Goal: Task Accomplishment & Management: Use online tool/utility

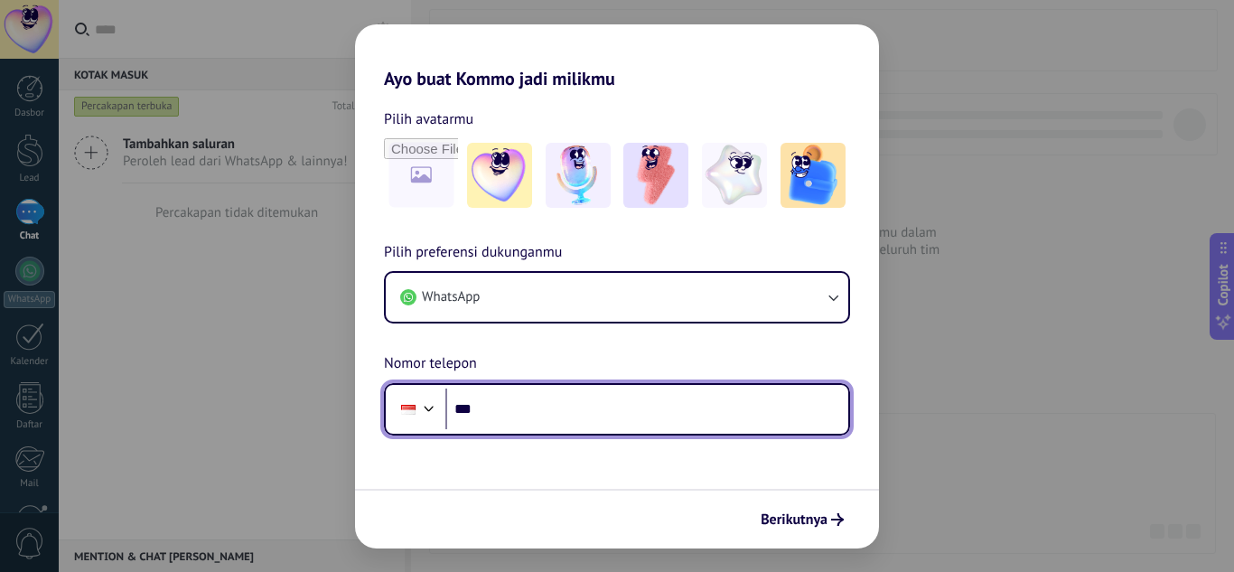
click at [580, 411] on input "***" at bounding box center [646, 410] width 403 height 42
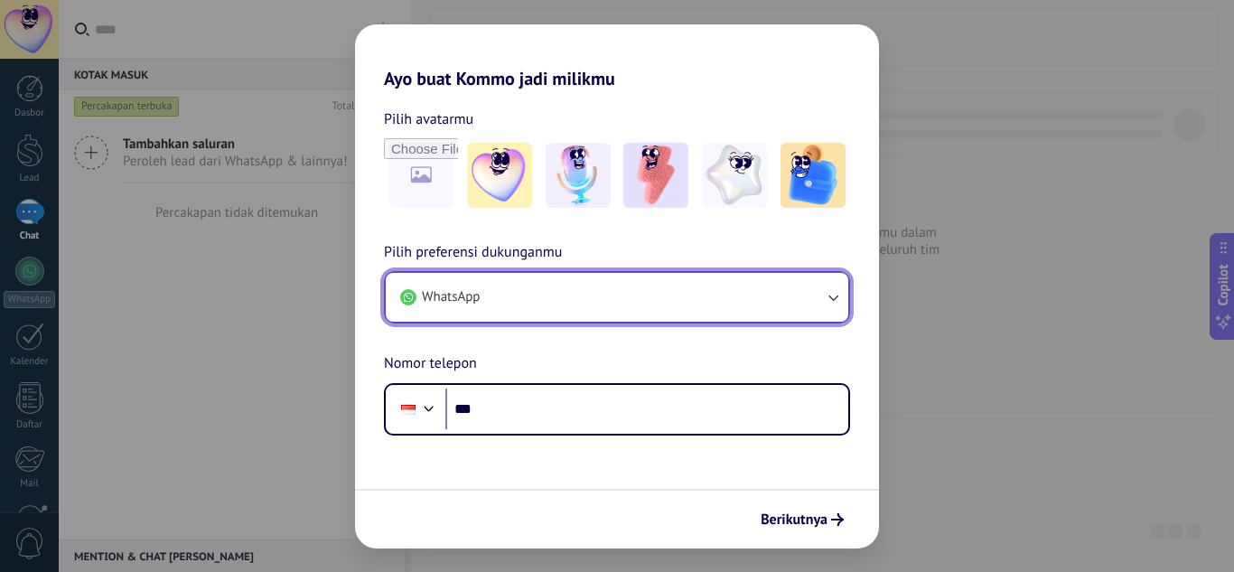
click at [553, 295] on button "WhatsApp" at bounding box center [617, 297] width 463 height 49
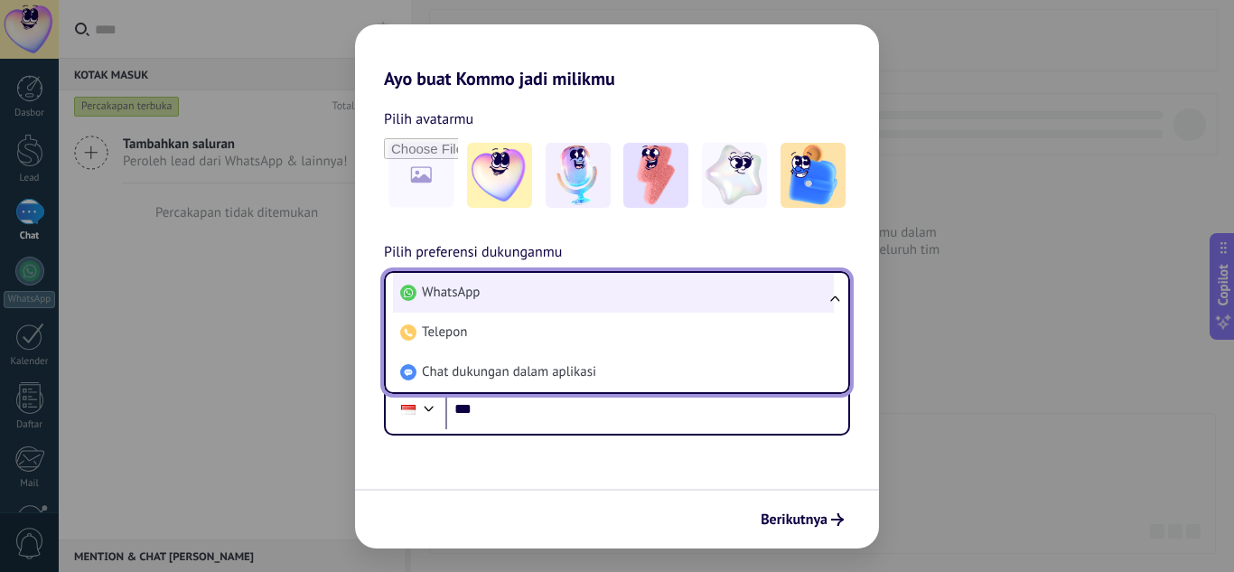
click at [542, 302] on li "WhatsApp" at bounding box center [613, 293] width 441 height 40
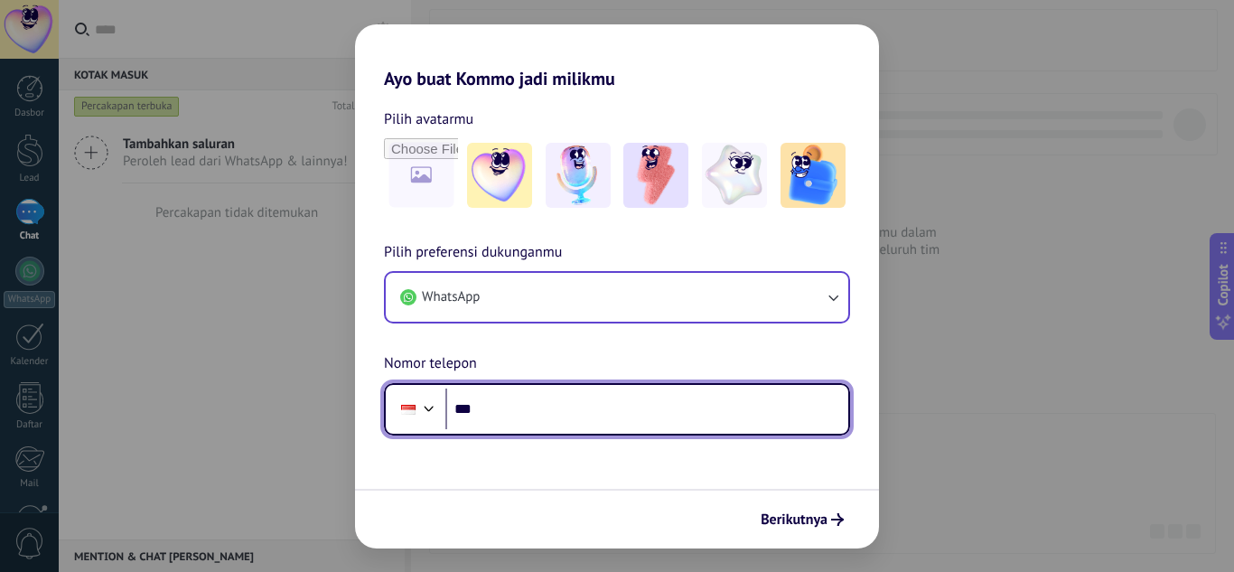
click at [555, 411] on input "***" at bounding box center [646, 410] width 403 height 42
type input "**********"
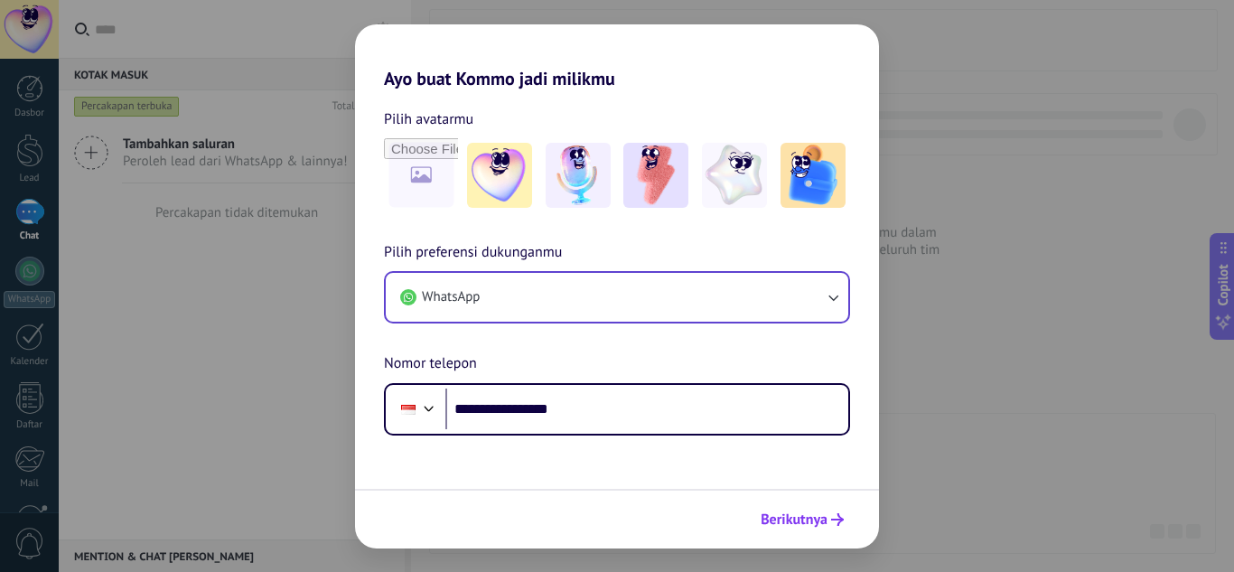
click at [784, 522] on span "Berikutnya" at bounding box center [794, 519] width 67 height 13
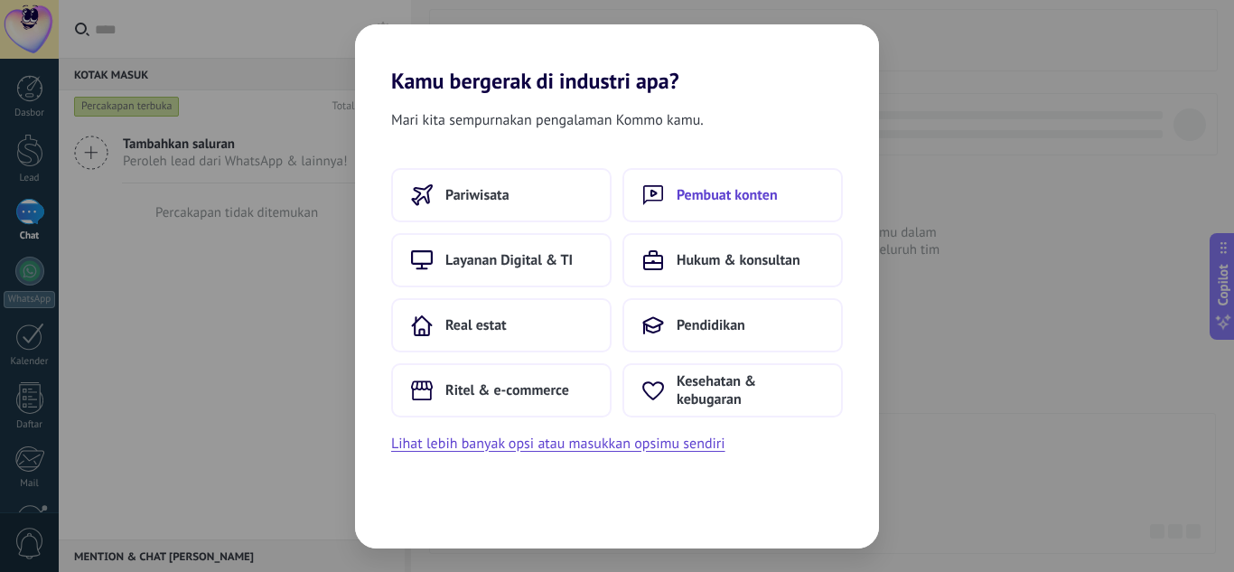
click at [708, 189] on span "Pembuat konten" at bounding box center [727, 195] width 101 height 18
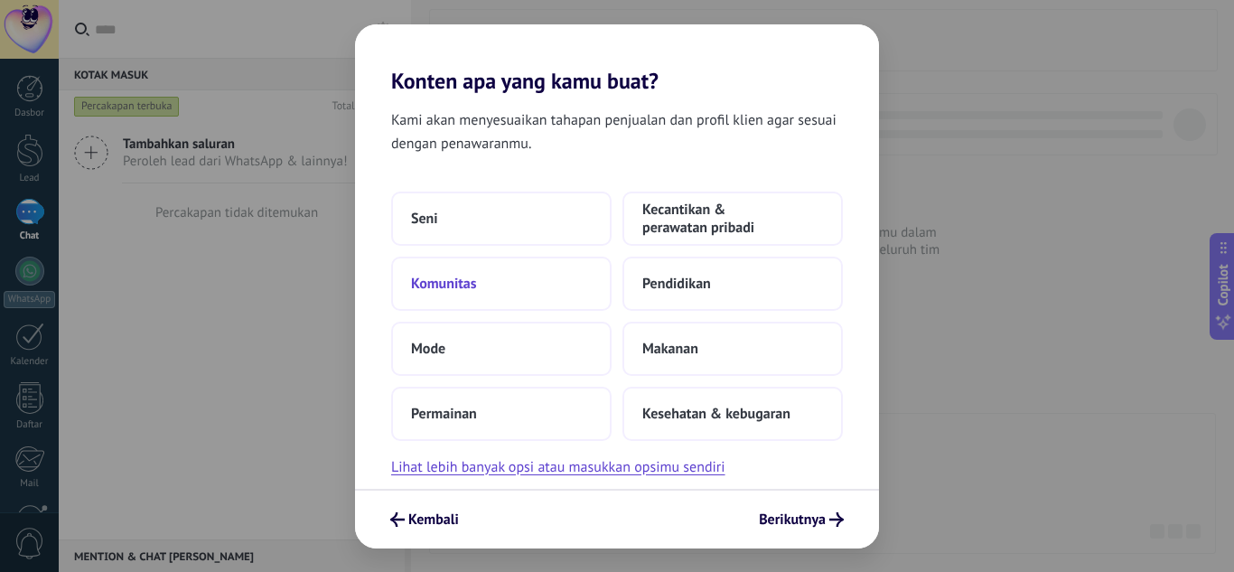
click at [550, 282] on button "Komunitas" at bounding box center [501, 284] width 220 height 54
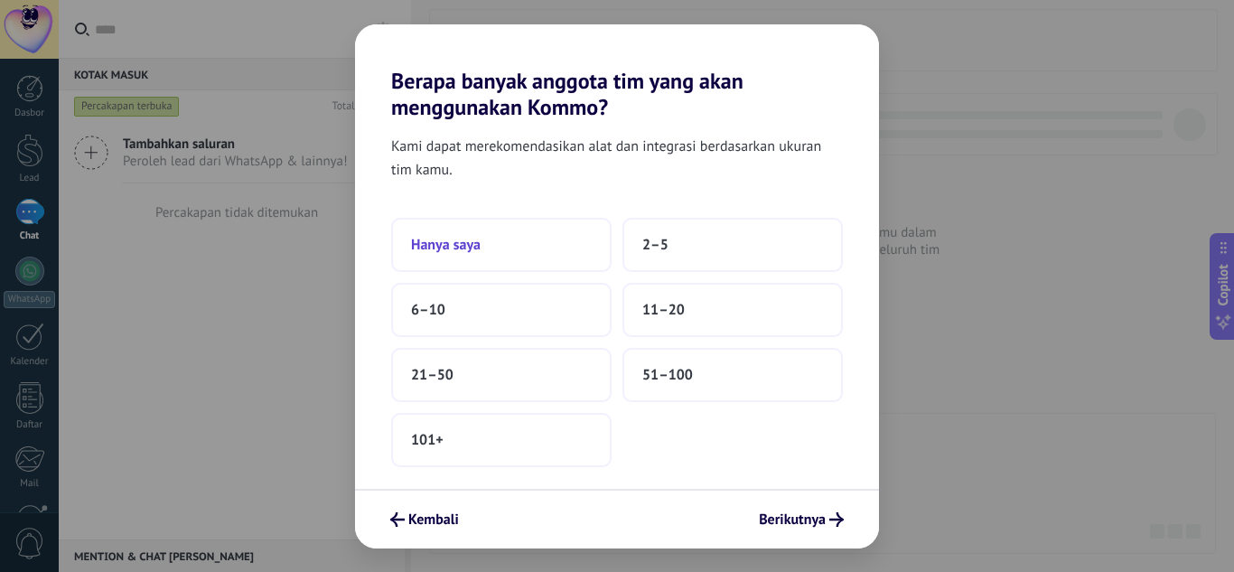
click at [515, 238] on button "Hanya saya" at bounding box center [501, 245] width 220 height 54
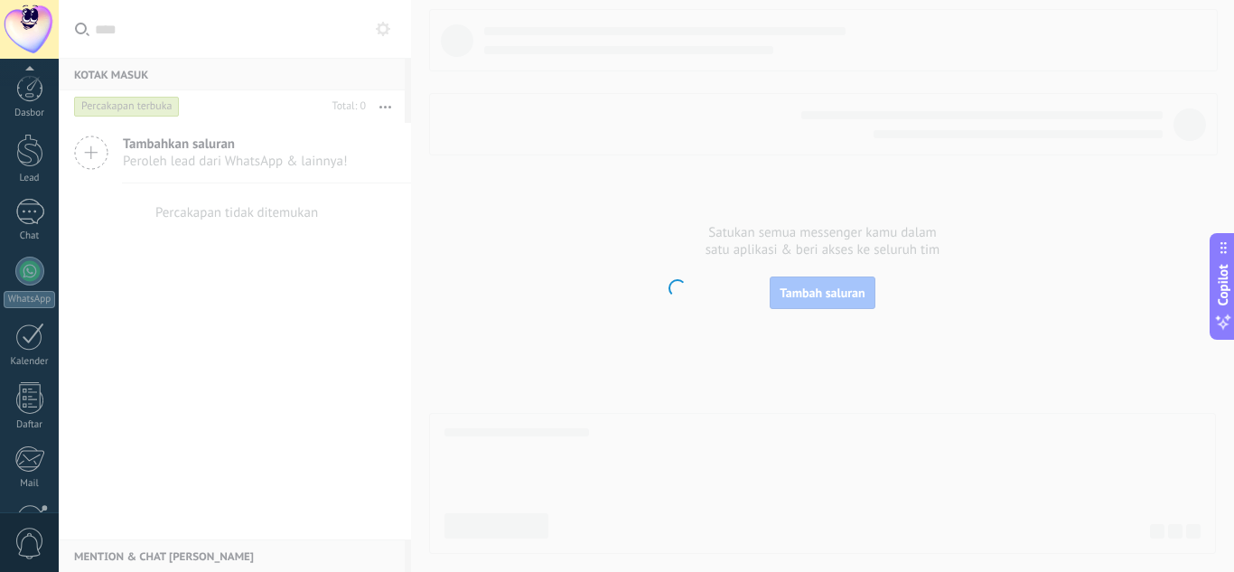
scroll to position [180, 0]
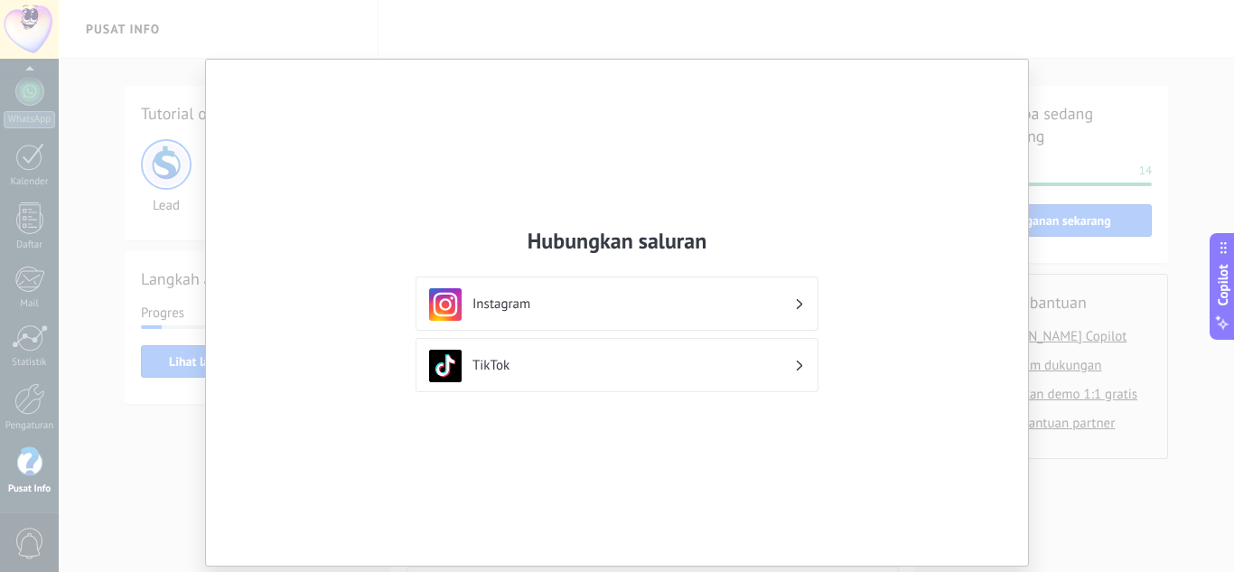
click at [1101, 32] on div "Hubungkan saluran Instagram TikTok" at bounding box center [617, 286] width 1234 height 572
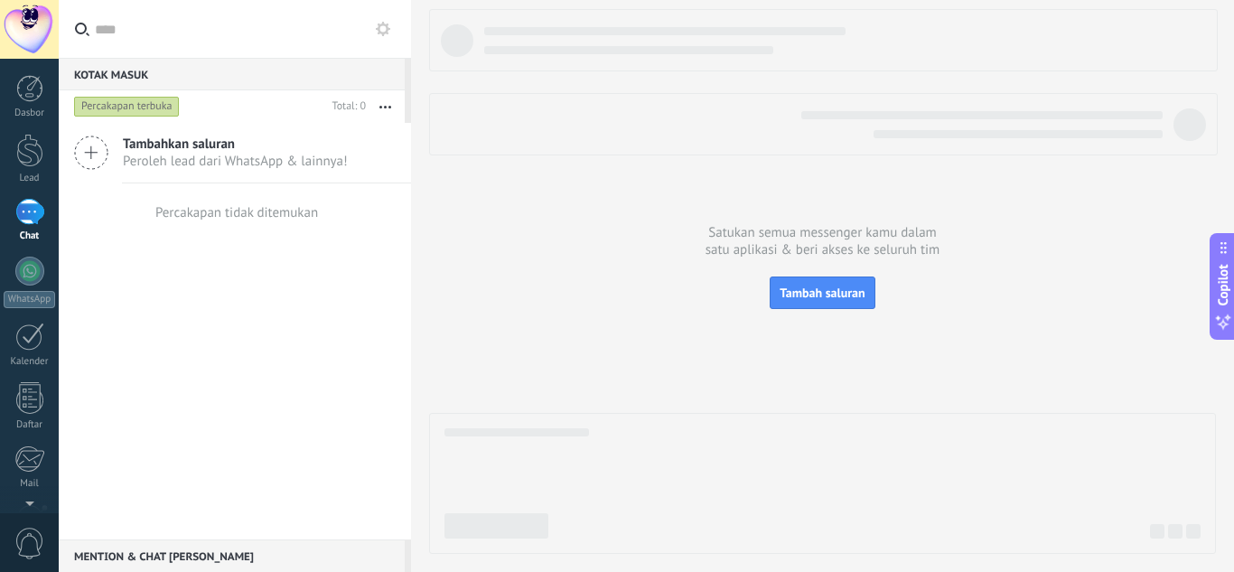
click at [200, 156] on span "Peroleh lead dari WhatsApp & lainnya!" at bounding box center [235, 161] width 225 height 17
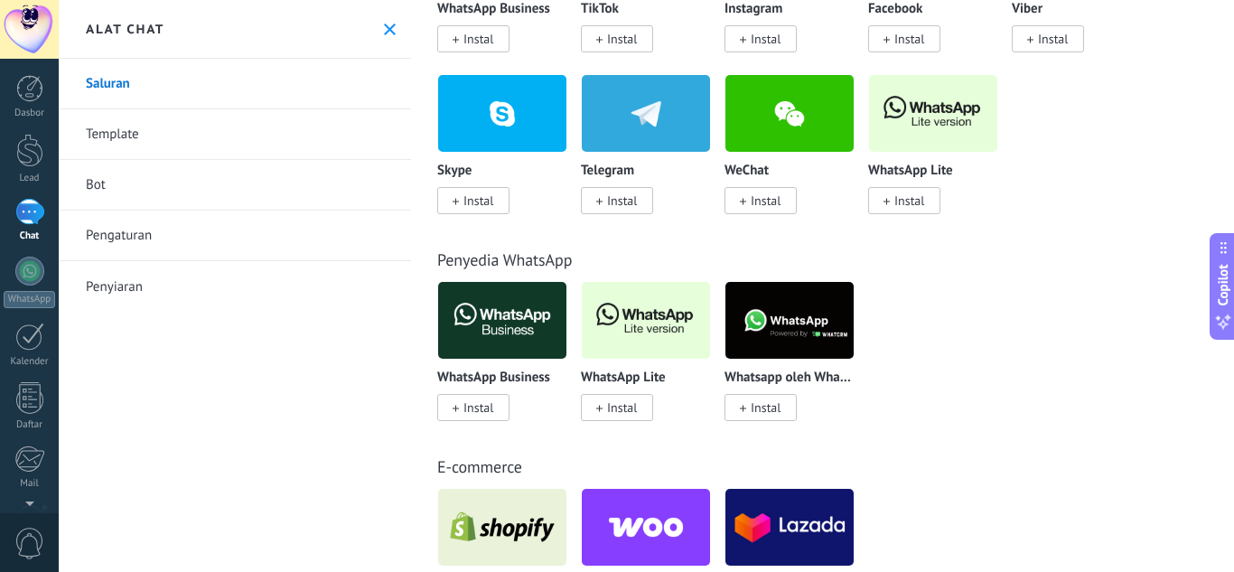
scroll to position [452, 0]
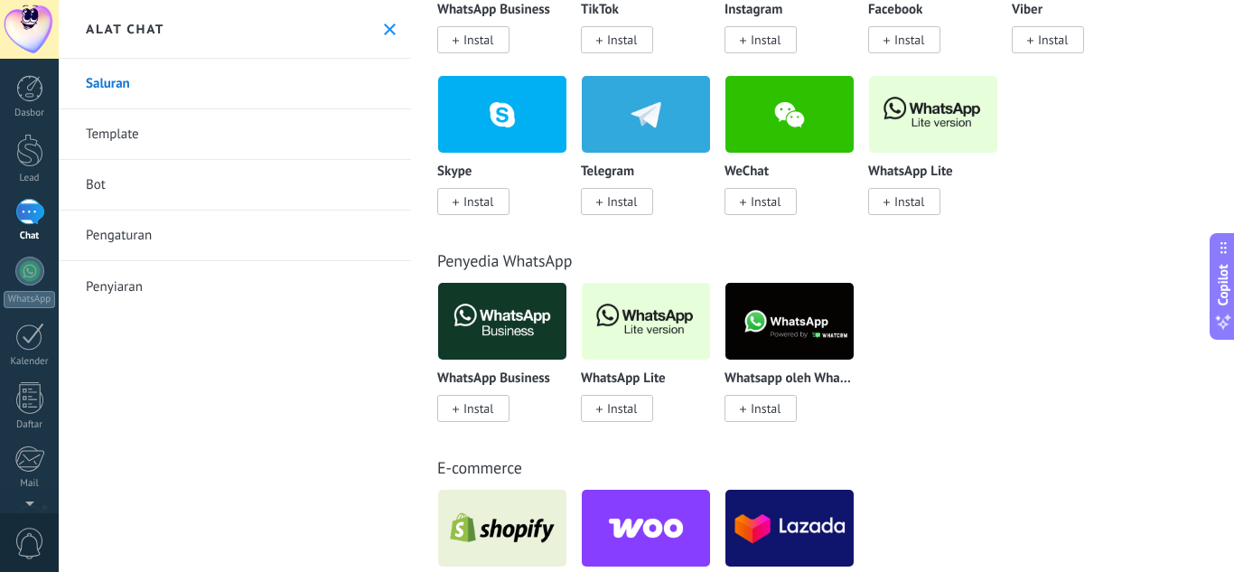
click at [660, 325] on img at bounding box center [646, 321] width 128 height 88
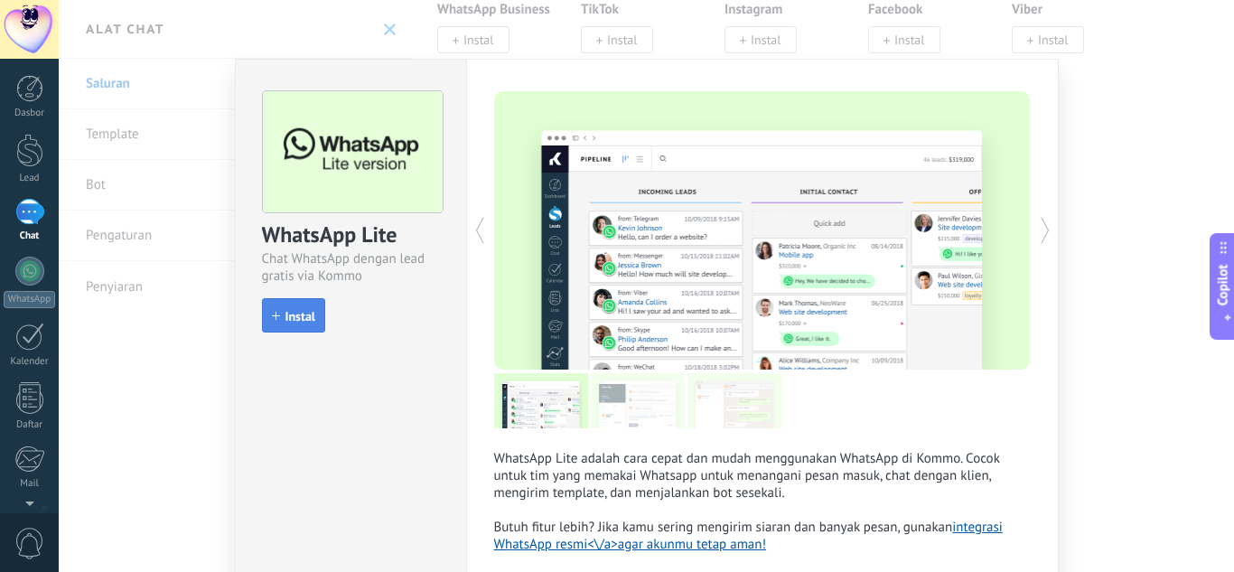
click at [290, 315] on span "Instal" at bounding box center [301, 316] width 30 height 13
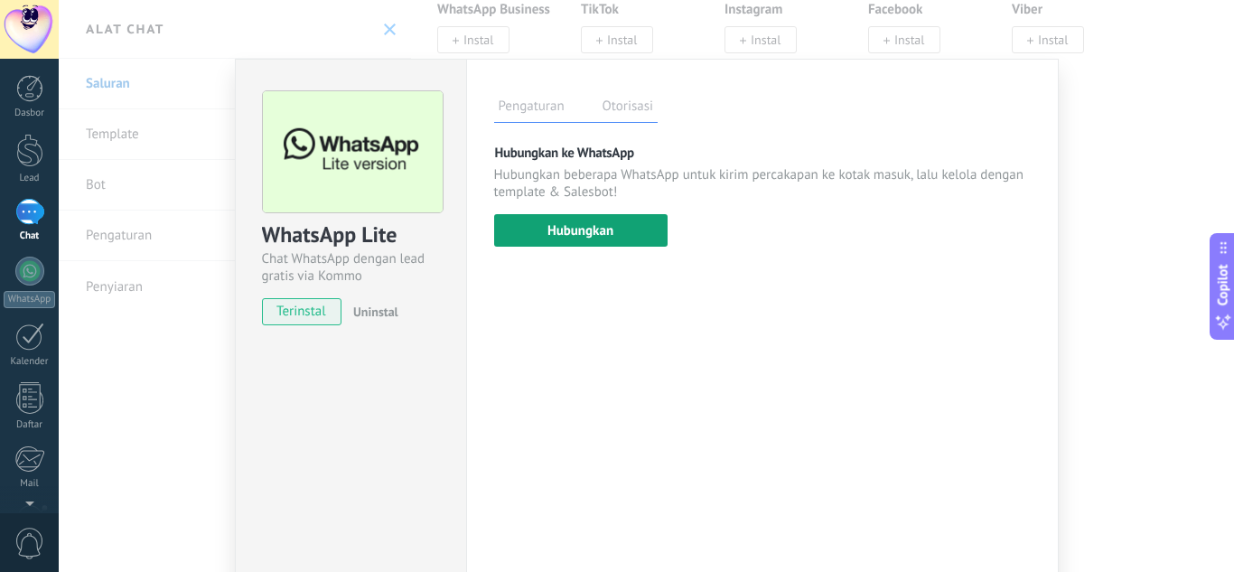
click at [577, 227] on button "Hubungkan" at bounding box center [580, 230] width 173 height 33
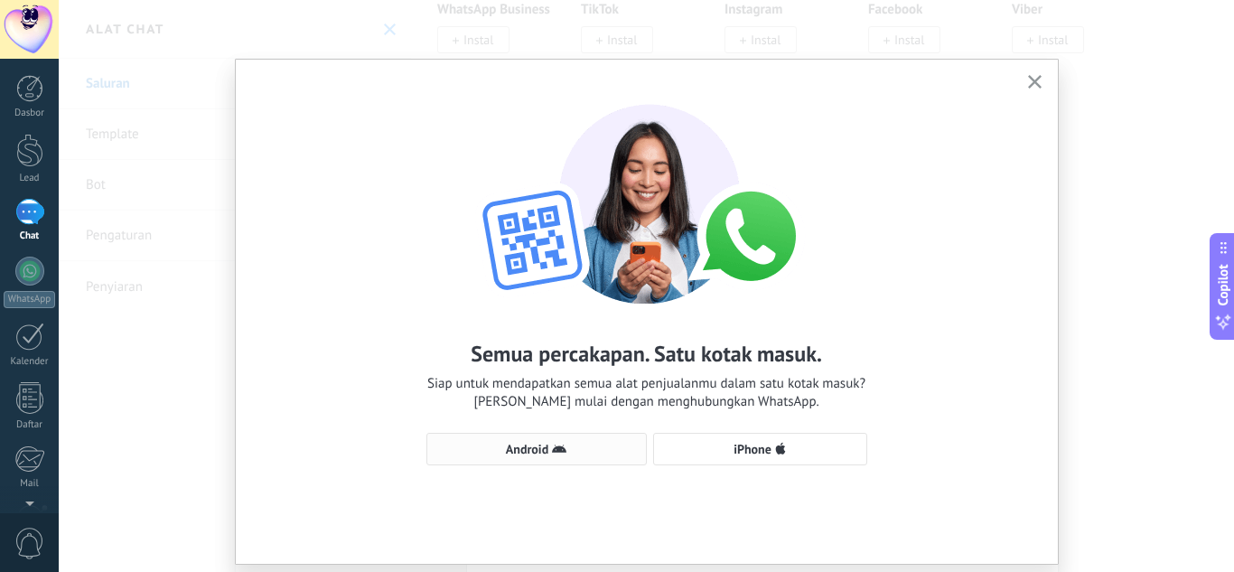
click at [539, 448] on span "Android" at bounding box center [527, 449] width 42 height 13
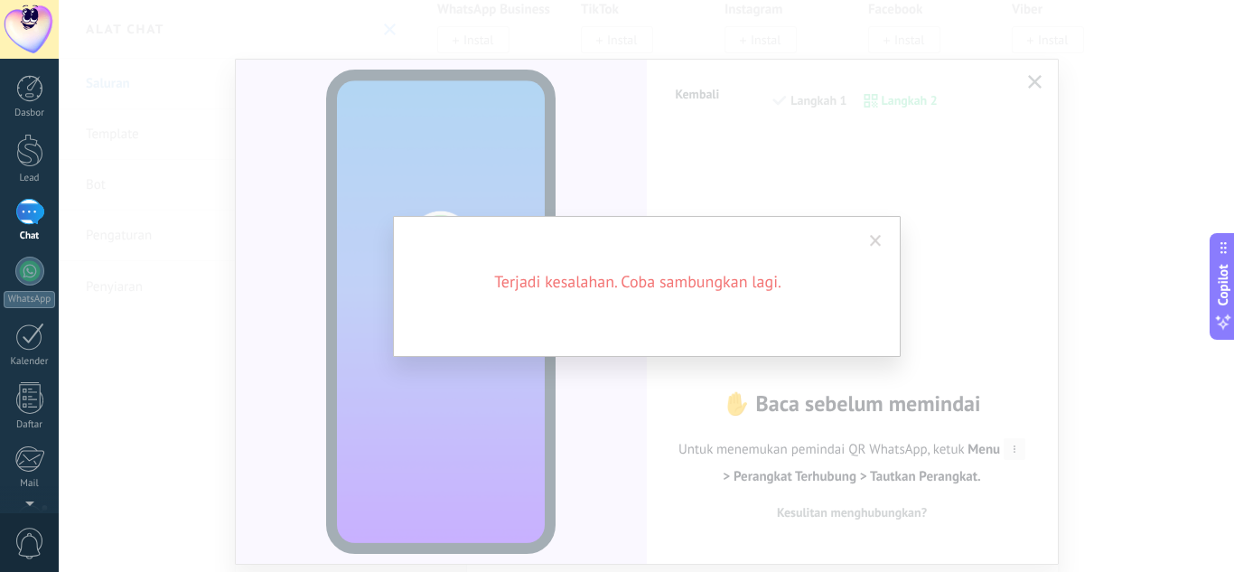
click at [882, 239] on span at bounding box center [876, 241] width 30 height 31
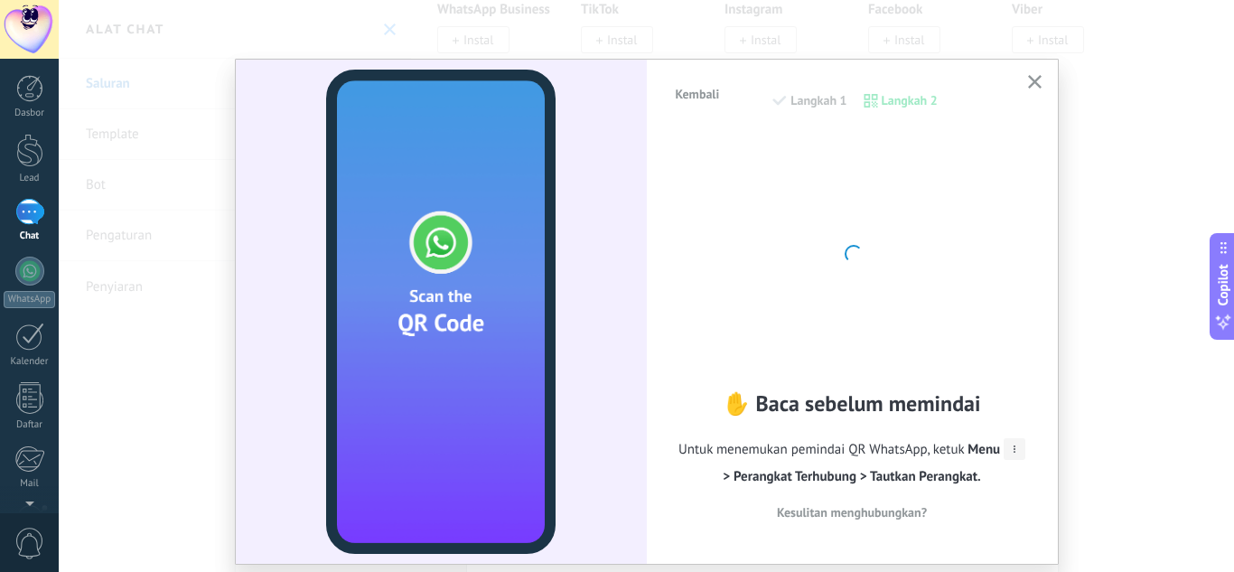
click at [1034, 70] on div "Kembali Langkah 1 Langkah 2 ✋ Baca sebelum memindai Untuk menemukan pemindai QR…" at bounding box center [647, 312] width 822 height 504
click at [1030, 80] on use "button" at bounding box center [1035, 82] width 14 height 14
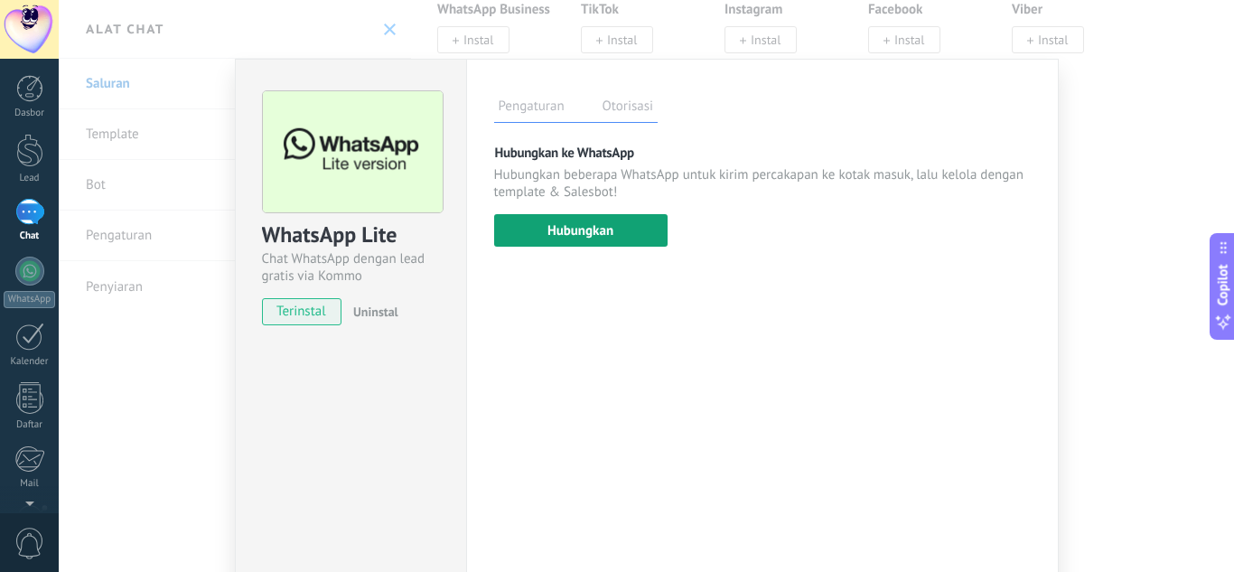
click at [604, 239] on button "Hubungkan" at bounding box center [580, 230] width 173 height 33
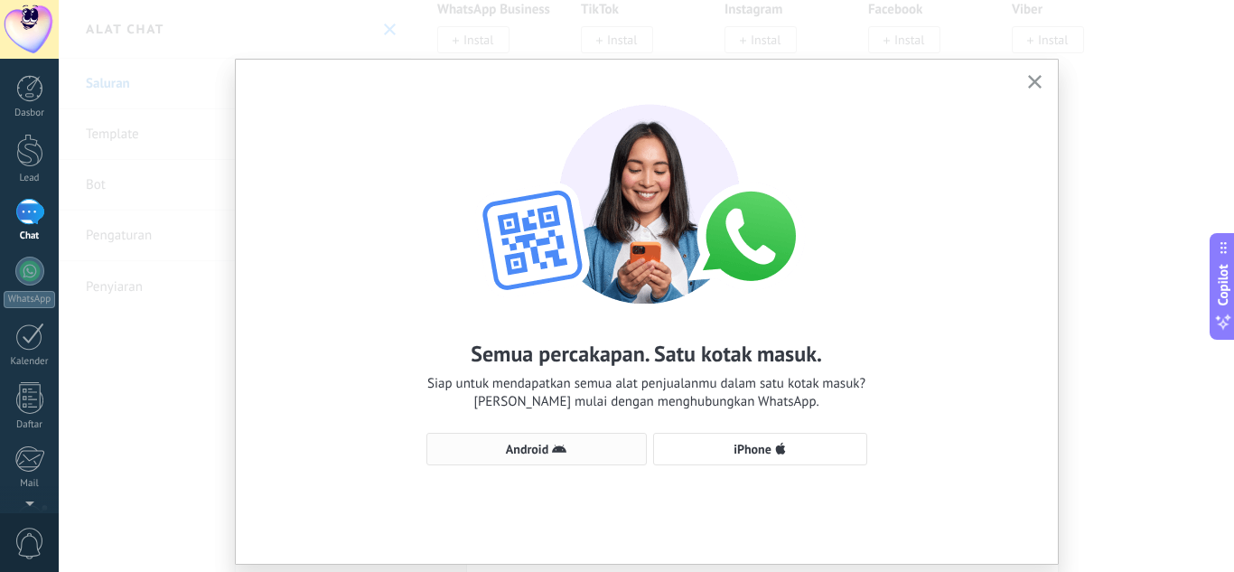
click at [557, 445] on icon "button" at bounding box center [559, 449] width 14 height 14
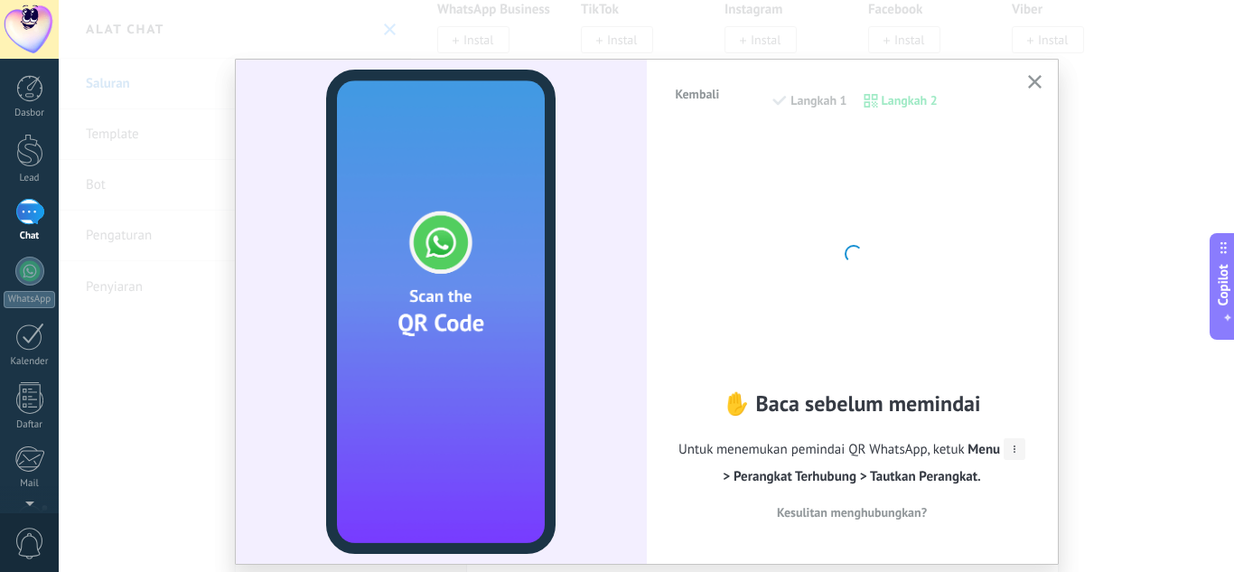
click at [884, 508] on span "Kesulitan menghubungkan?" at bounding box center [852, 512] width 150 height 13
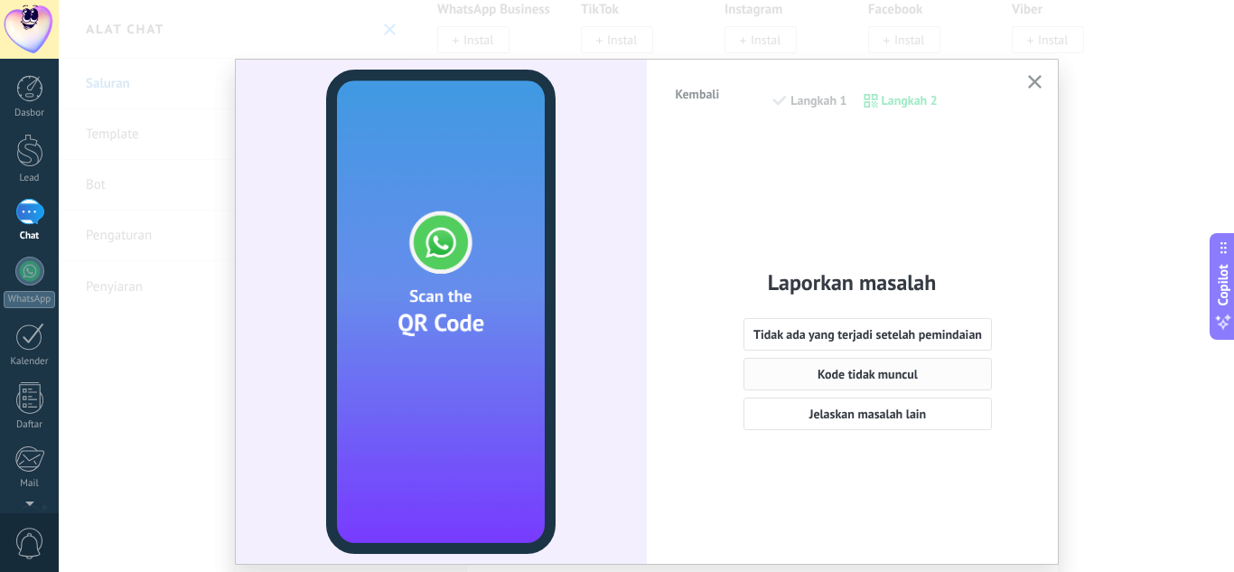
click at [879, 370] on span "Kode tidak muncul" at bounding box center [868, 374] width 100 height 13
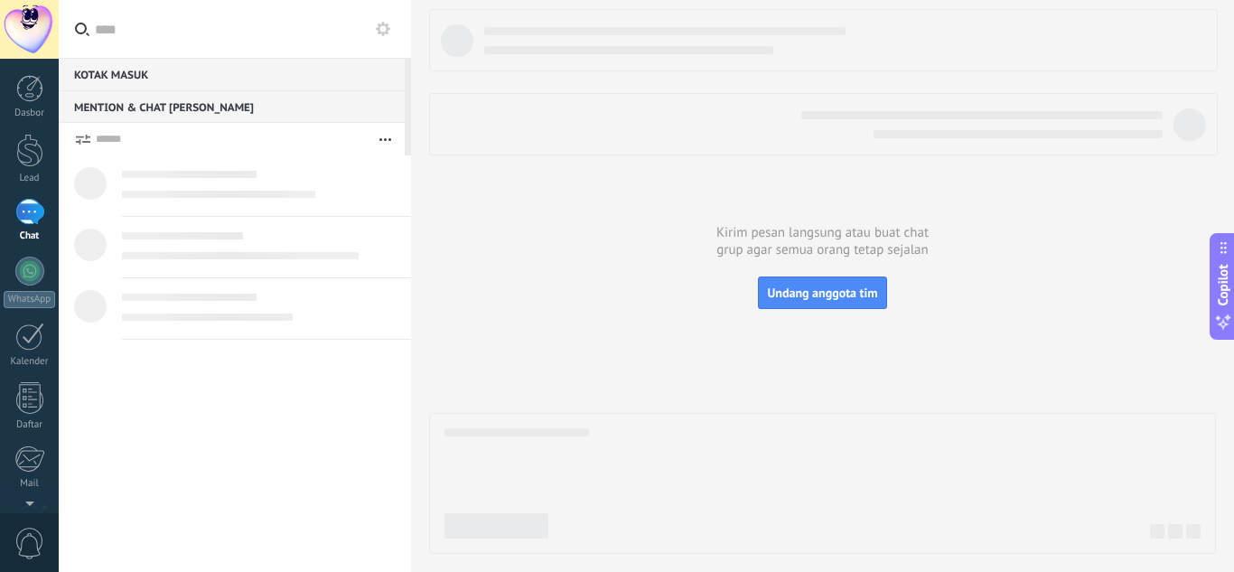
type textarea "*****"
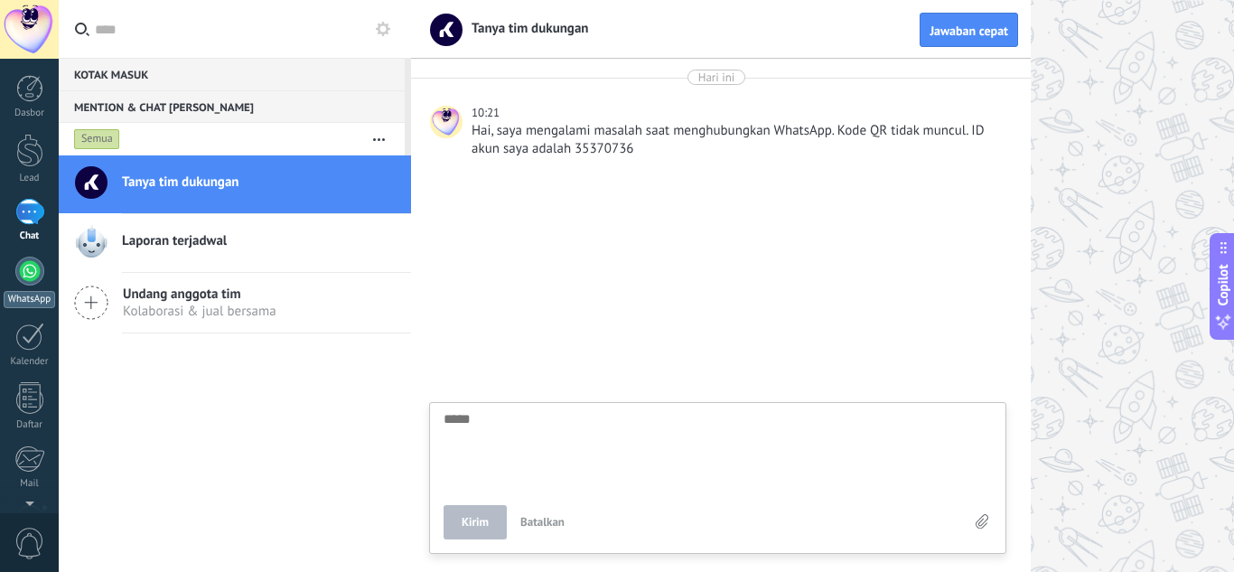
click at [24, 273] on div at bounding box center [29, 271] width 29 height 29
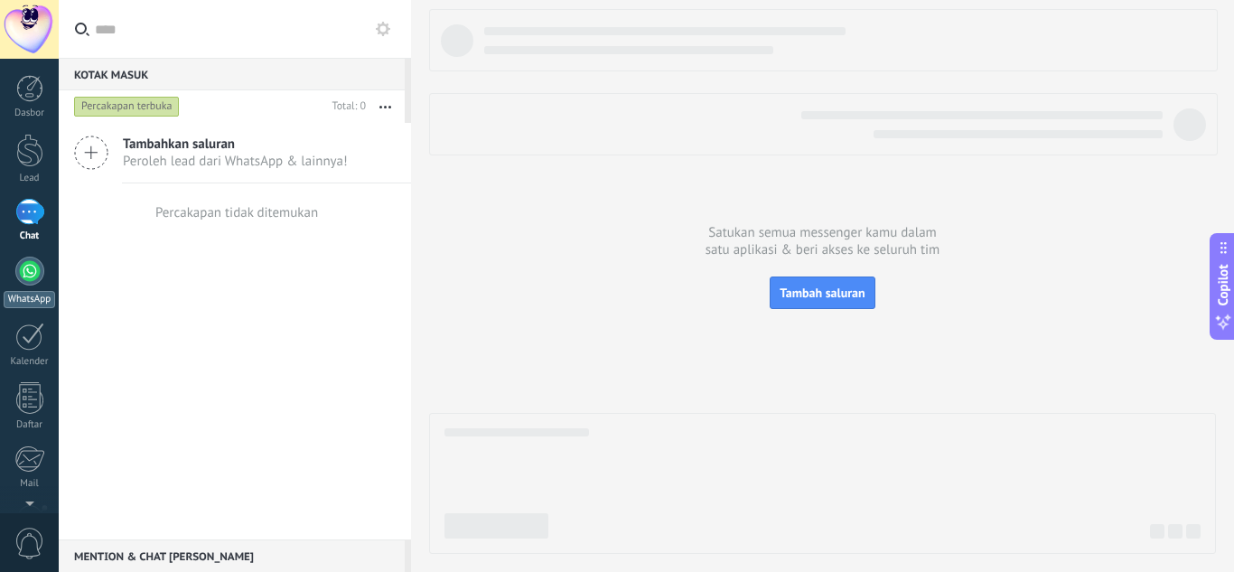
click at [32, 271] on div at bounding box center [29, 271] width 29 height 29
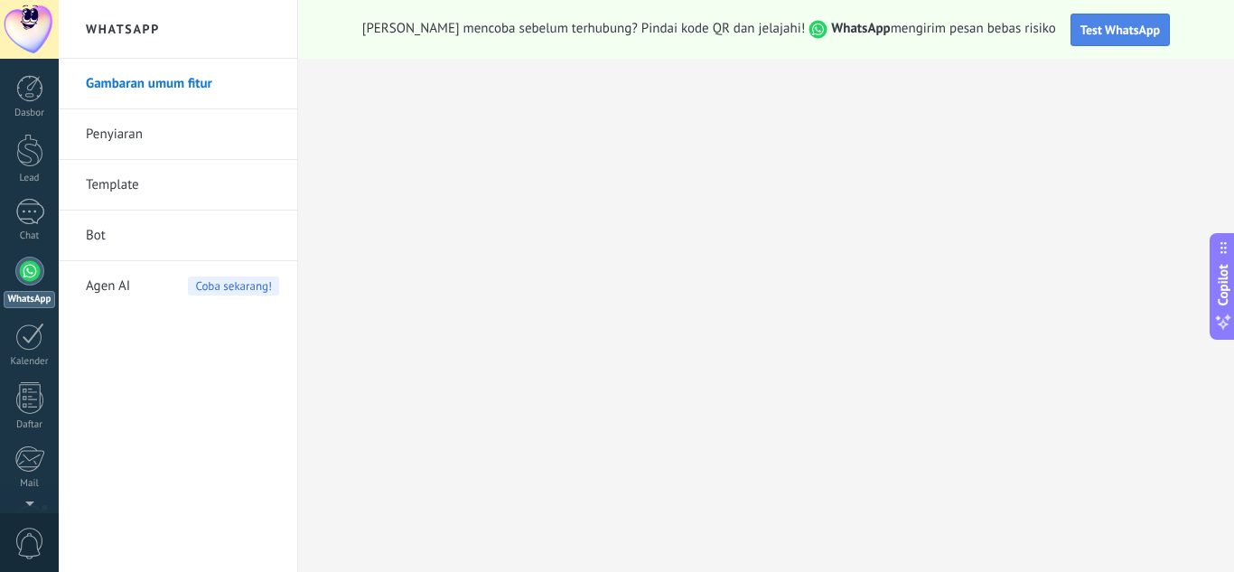
click at [1081, 30] on span "Test WhatsApp" at bounding box center [1121, 30] width 80 height 16
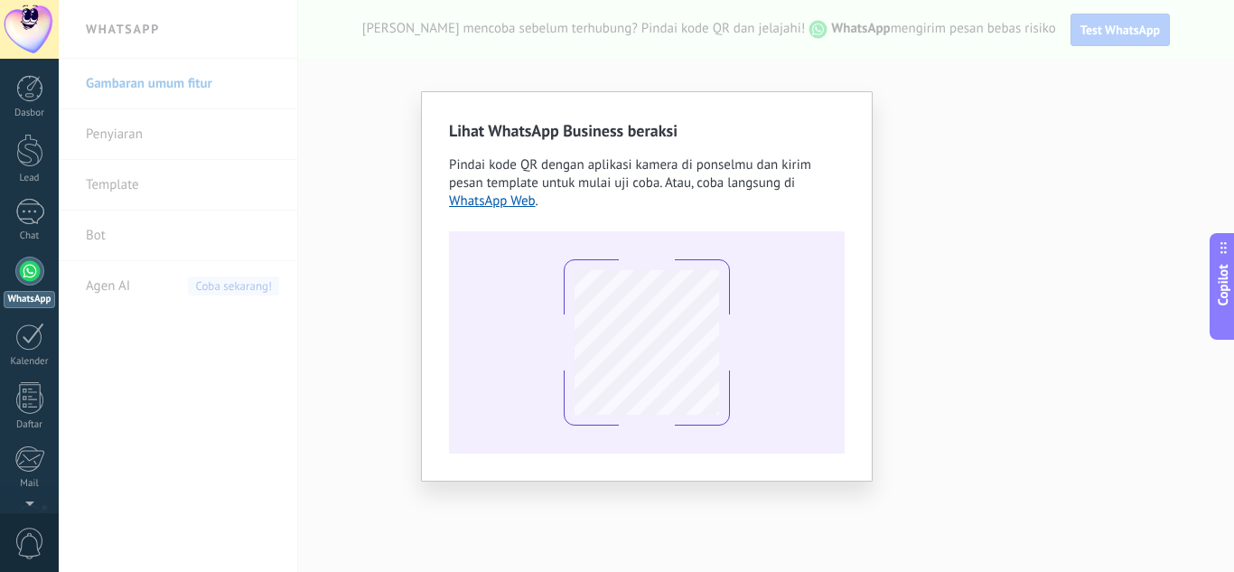
click at [742, 57] on div "Lihat WhatsApp Business beraksi Pindai kode QR dengan aplikasi kamera di ponsel…" at bounding box center [647, 286] width 1176 height 572
